Goal: Find specific page/section: Find specific page/section

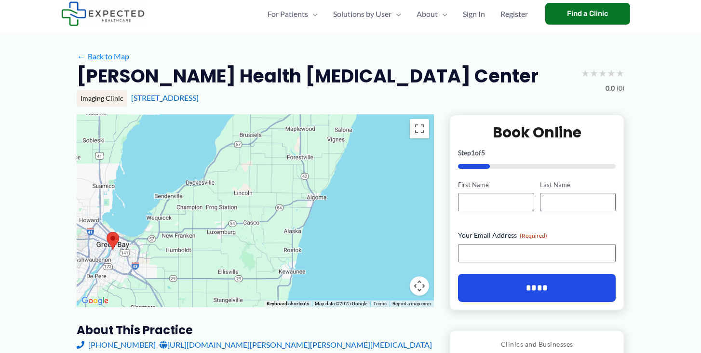
scroll to position [24, 0]
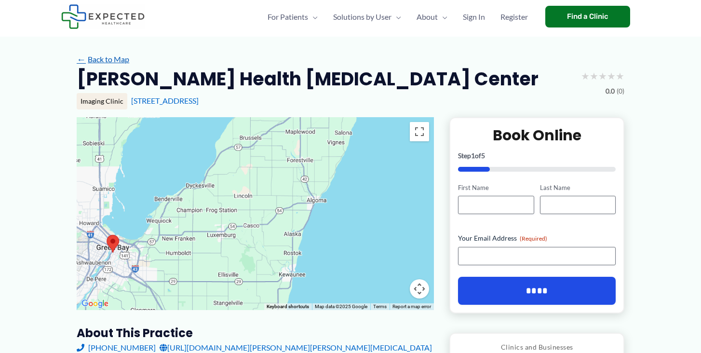
click at [122, 60] on link "← Back to Map" at bounding box center [103, 59] width 53 height 14
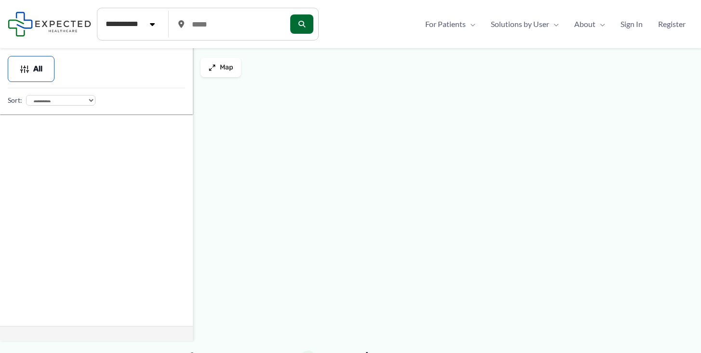
type input "*****"
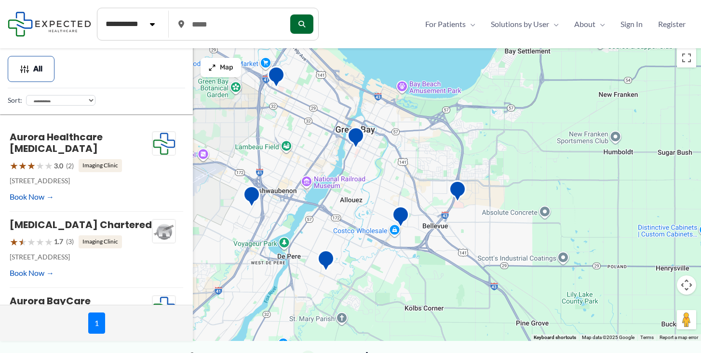
click at [245, 156] on div at bounding box center [350, 192] width 701 height 298
click at [249, 190] on img "Green Bay Radiology, S.C." at bounding box center [251, 197] width 19 height 27
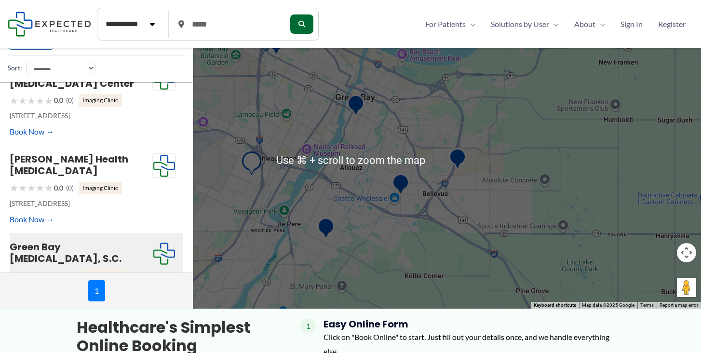
scroll to position [25, 0]
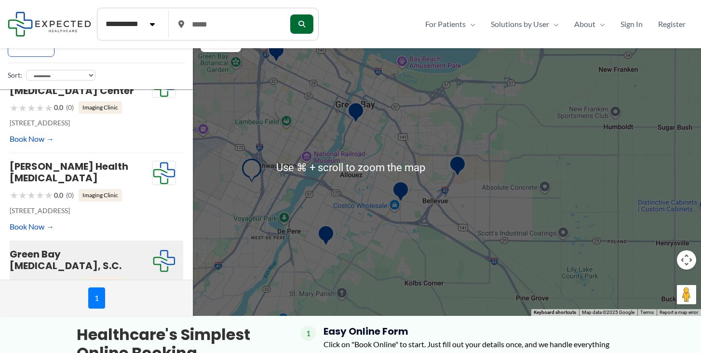
click at [256, 207] on div "To navigate, press the arrow keys." at bounding box center [350, 167] width 701 height 298
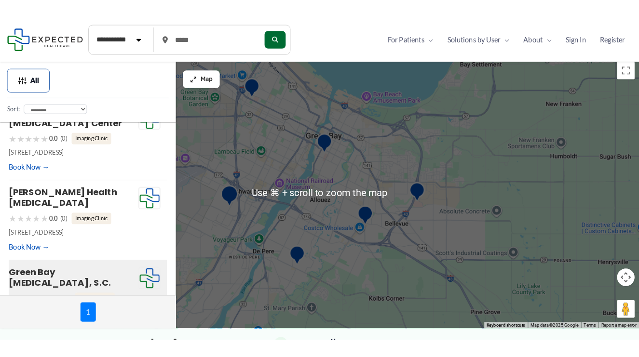
scroll to position [0, 0]
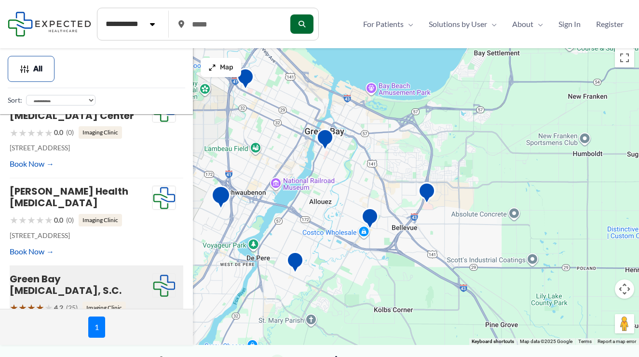
click at [220, 206] on img "Green Bay Radiology, S.C." at bounding box center [220, 199] width 19 height 27
click at [219, 193] on img "Green Bay Radiology, S.C." at bounding box center [220, 199] width 19 height 27
click at [217, 191] on img "Green Bay Radiology, S.C." at bounding box center [220, 199] width 19 height 27
click at [217, 192] on img "Green Bay Radiology, S.C." at bounding box center [220, 199] width 19 height 27
drag, startPoint x: 217, startPoint y: 192, endPoint x: 218, endPoint y: 222, distance: 29.9
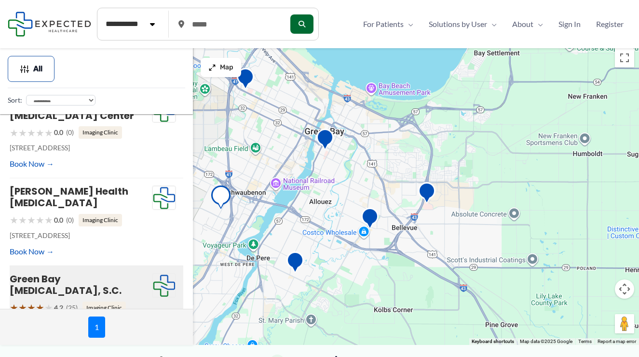
click at [218, 201] on img "Green Bay Radiology, S.C." at bounding box center [220, 199] width 19 height 27
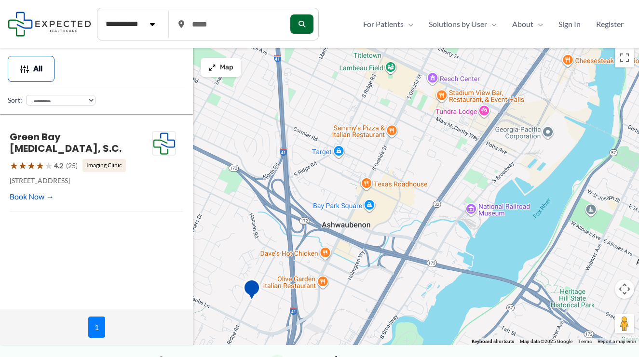
click at [214, 226] on div "To navigate, press the arrow keys." at bounding box center [319, 194] width 639 height 302
click at [49, 22] on img at bounding box center [49, 24] width 83 height 25
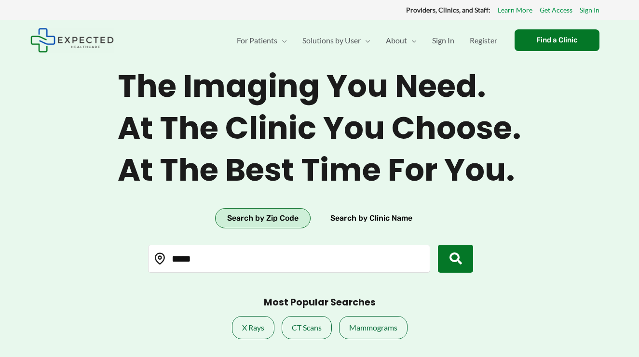
drag, startPoint x: 209, startPoint y: 263, endPoint x: 173, endPoint y: 258, distance: 36.5
click at [173, 258] on input "*****" at bounding box center [289, 259] width 282 height 28
type input "*****"
click at [527, 3] on div "Providers, Clinics, and Staff: Learn More Get Access Sign In" at bounding box center [319, 10] width 639 height 20
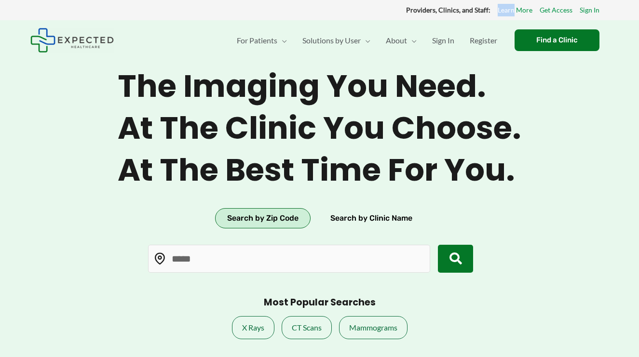
click at [527, 3] on div "Providers, Clinics, and Staff: Learn More Get Access Sign In" at bounding box center [319, 10] width 639 height 20
